Goal: Transaction & Acquisition: Purchase product/service

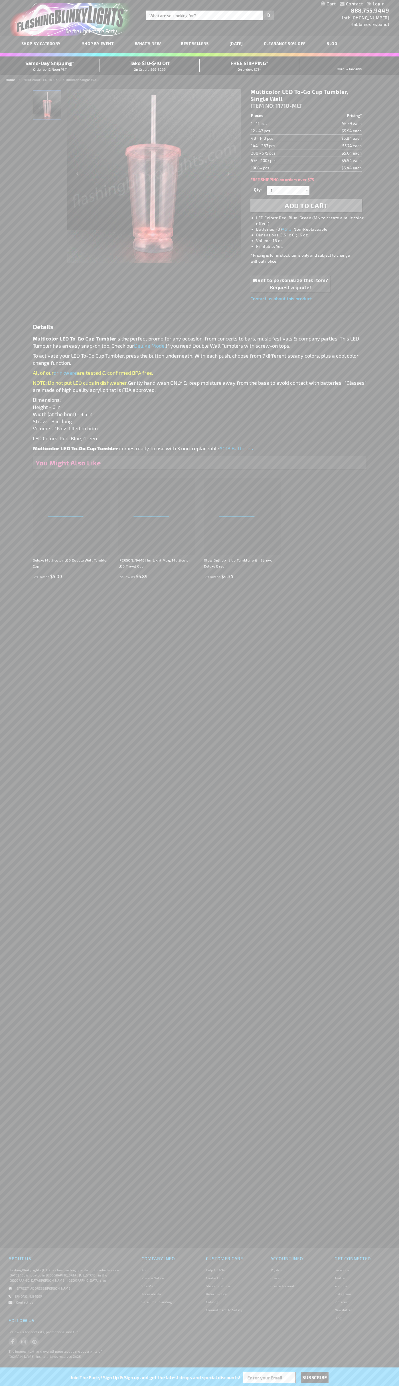
click at [306, 206] on span "Add to Cart" at bounding box center [306, 205] width 43 height 8
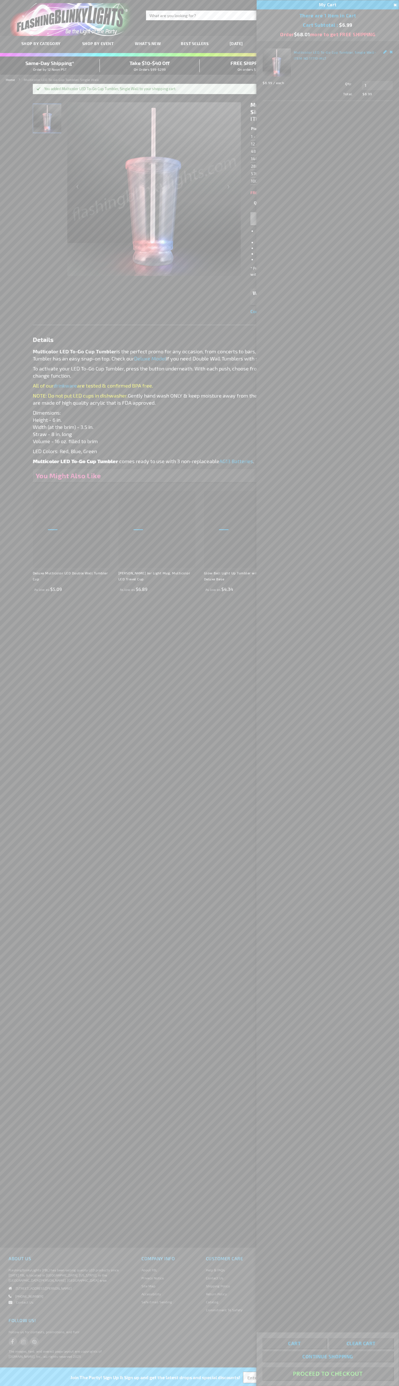
click at [328, 1374] on button "Proceed To Checkout" at bounding box center [327, 1374] width 131 height 13
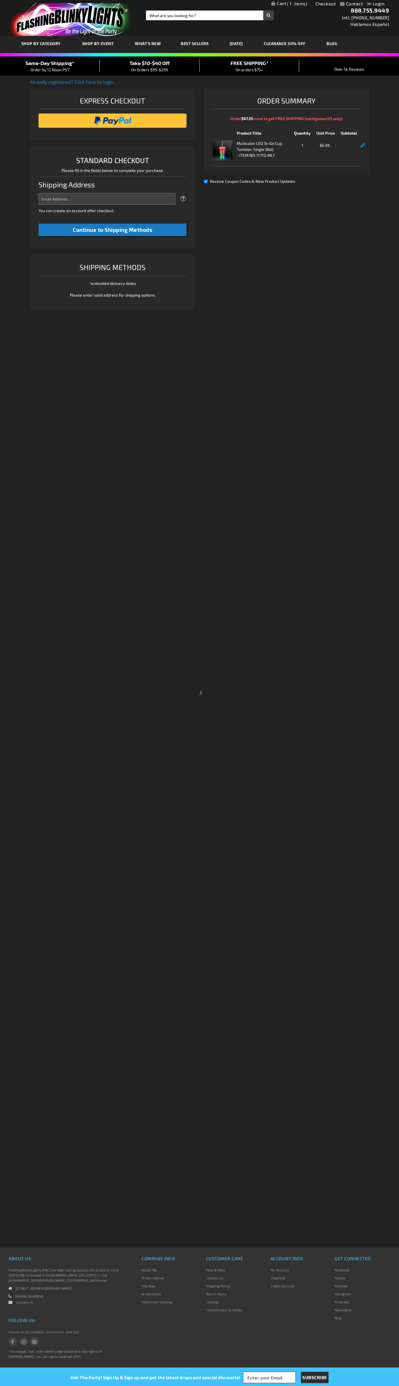
select select "US"
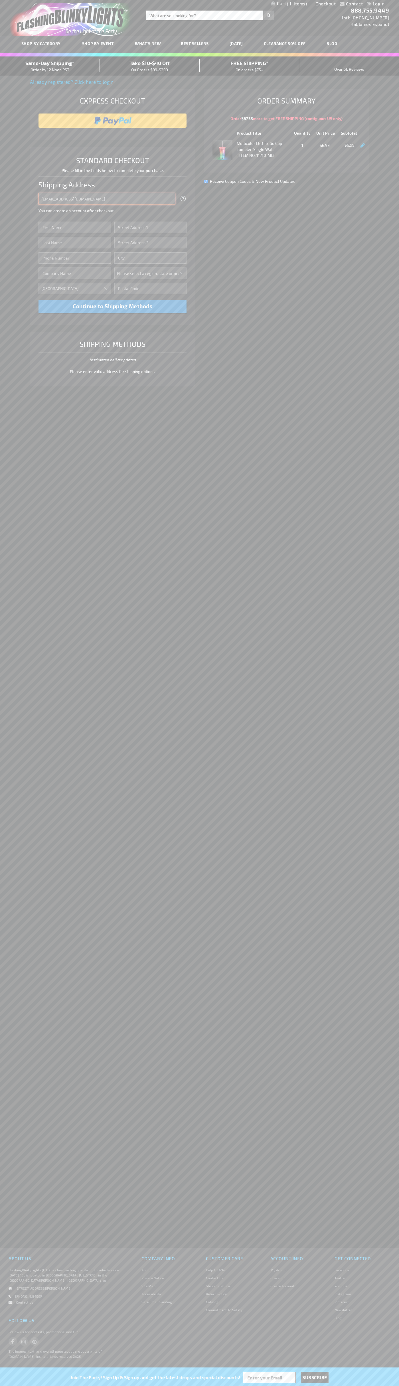
type input "[EMAIL_ADDRESS][DOMAIN_NAME]"
type input "[PERSON_NAME]"
type input "[STREET_ADDRESS]"
type input "First floor"
type input "boulder"
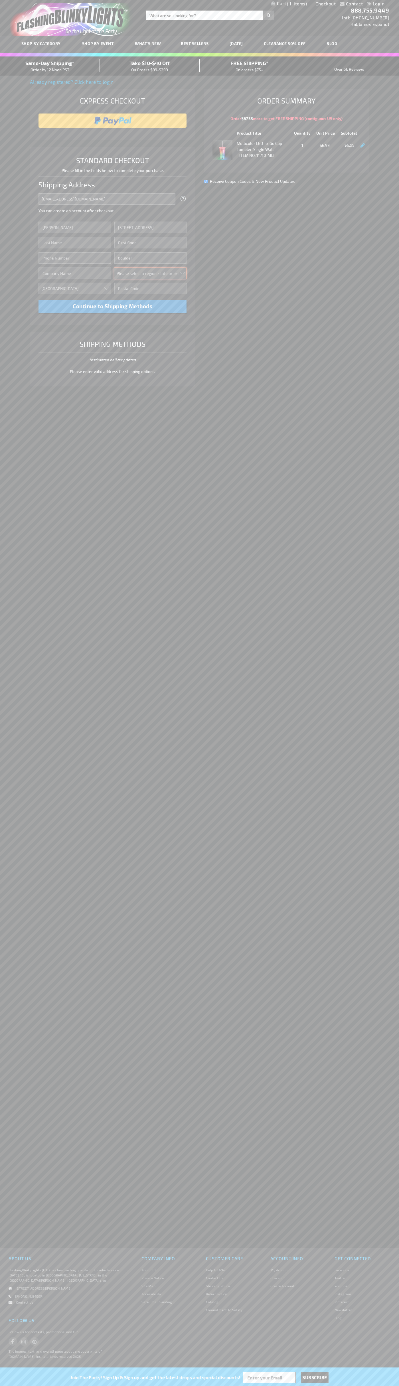
select select "13"
type input "80302"
type input "[PERSON_NAME]"
type input "6502530000"
type input "[PERSON_NAME]"
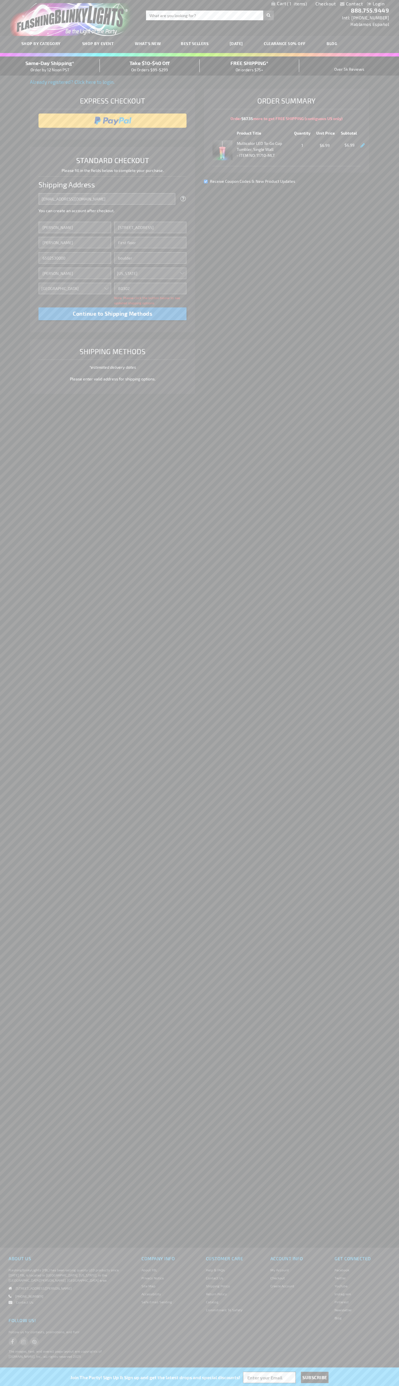
click at [50, 66] on div "Same-Day Shipping* Order by 12 Noon PST" at bounding box center [50, 65] width 100 height 13
click at [113, 121] on input "image" at bounding box center [112, 120] width 143 height 11
